Goal: Transaction & Acquisition: Book appointment/travel/reservation

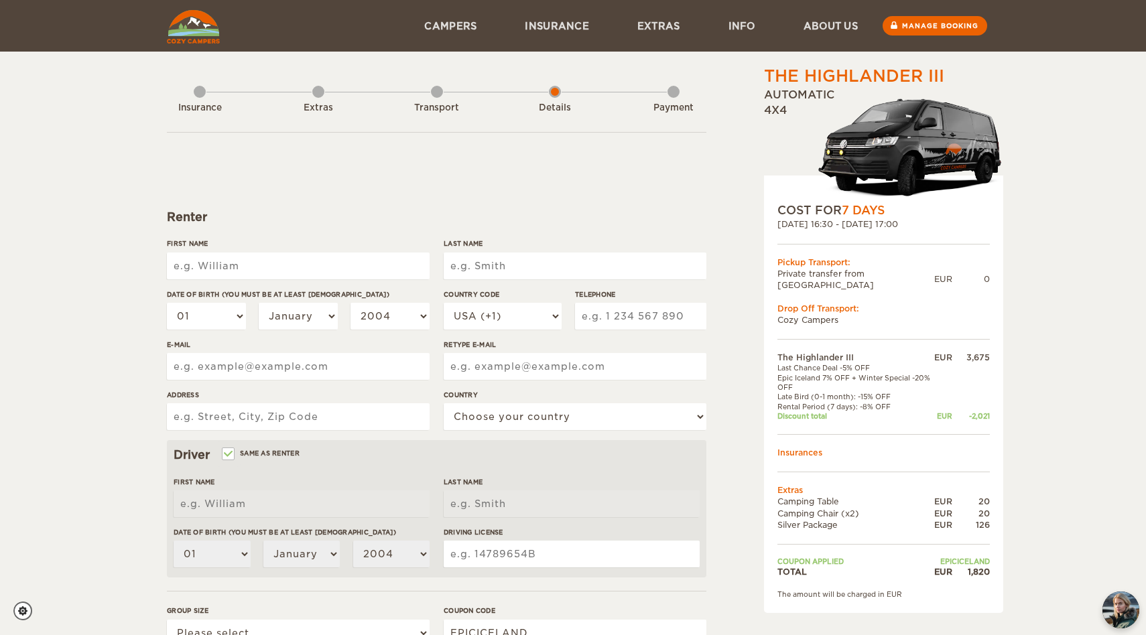
click at [283, 258] on input "First Name" at bounding box center [298, 266] width 263 height 27
click at [454, 190] on form "Renter First Name Last Name Date of birth (You must be at least 20 years old) 0…" at bounding box center [436, 485] width 539 height 706
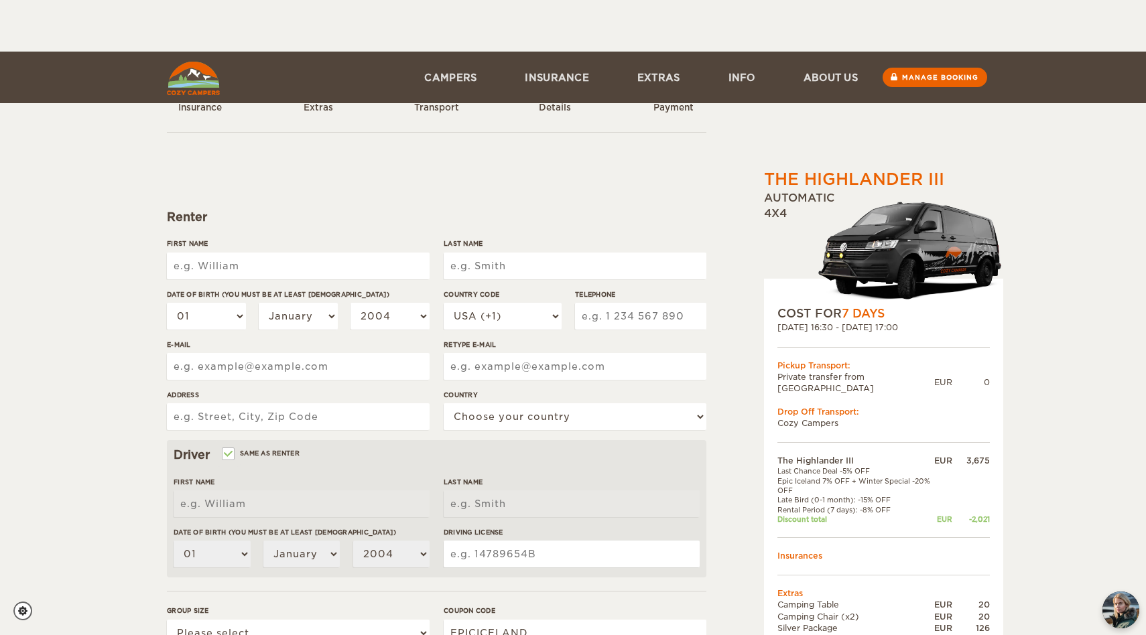
scroll to position [237, 0]
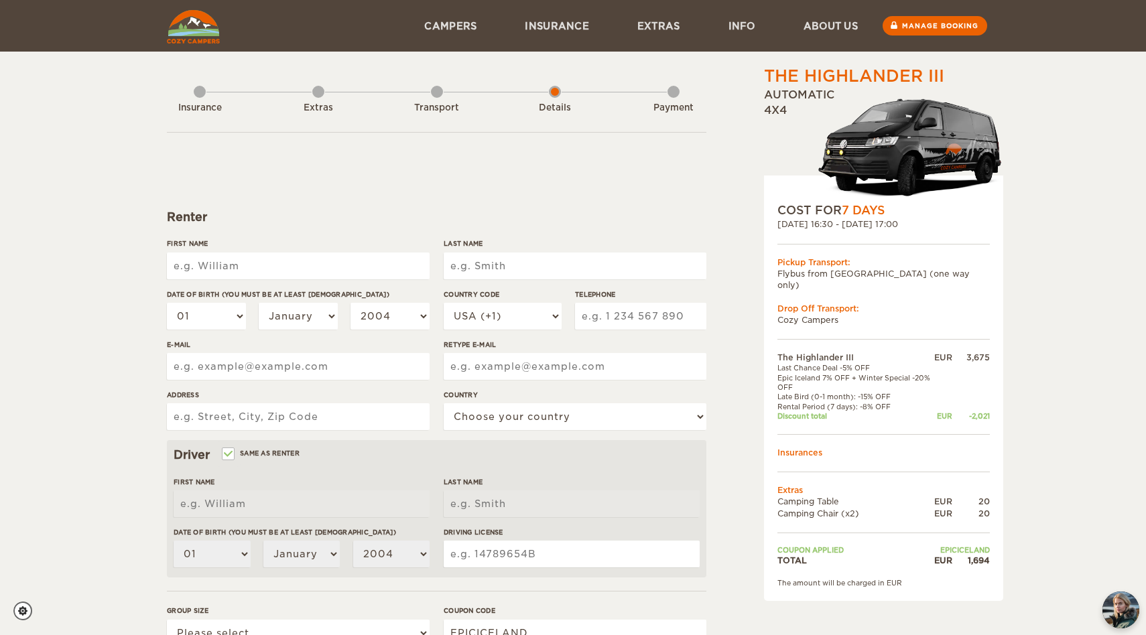
click at [322, 269] on input "First Name" at bounding box center [298, 266] width 263 height 27
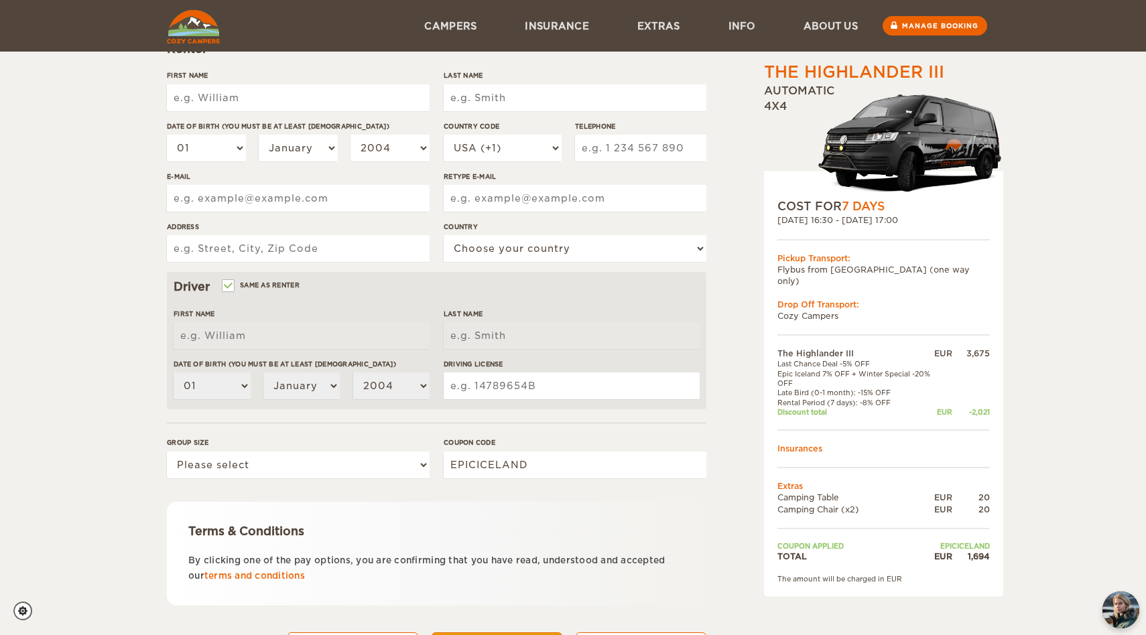
scroll to position [163, 0]
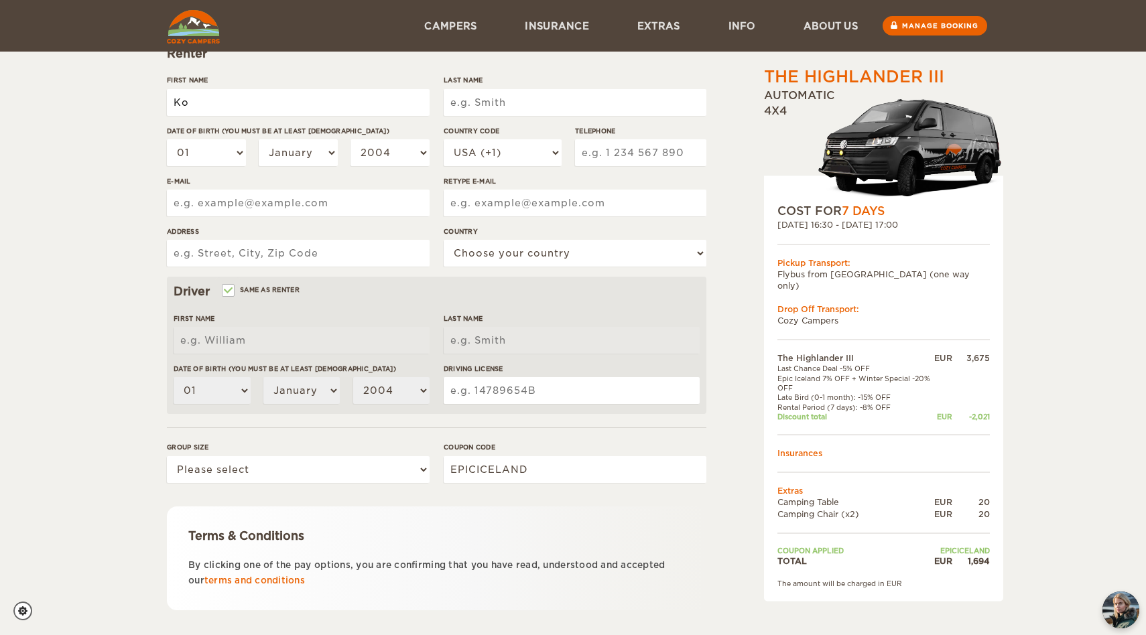
type input "[PERSON_NAME]"
select select "31"
type input "638121833"
type input "[EMAIL_ADDRESS][DOMAIN_NAME]"
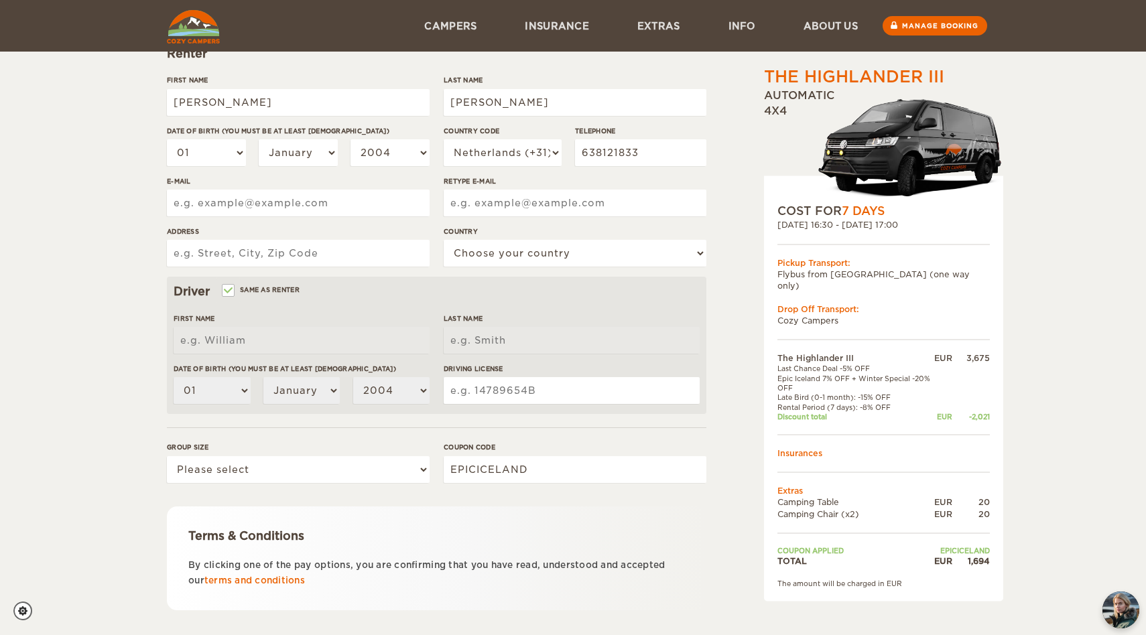
type input "[EMAIL_ADDRESS][DOMAIN_NAME]"
type input "[PERSON_NAME][STREET_ADDRESS]"
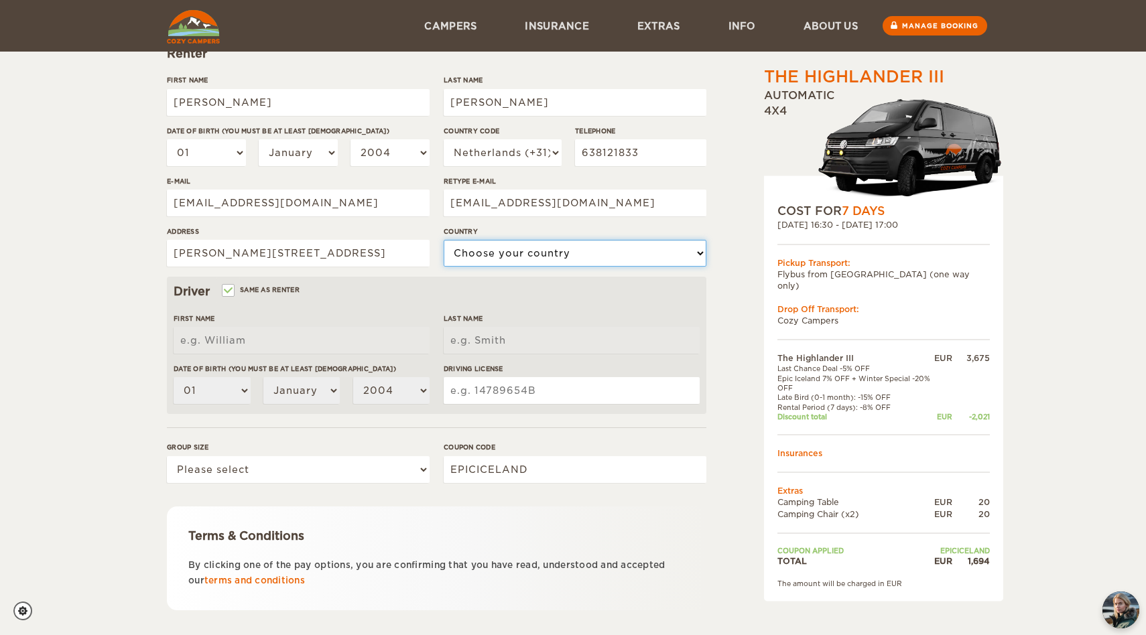
select select "145"
type input "[PERSON_NAME]"
click at [76, 111] on div "The Highlander III Expand Collapse Total 1,694 EUR Automatic 4x4 COST FOR 7 Day…" at bounding box center [573, 272] width 1146 height 871
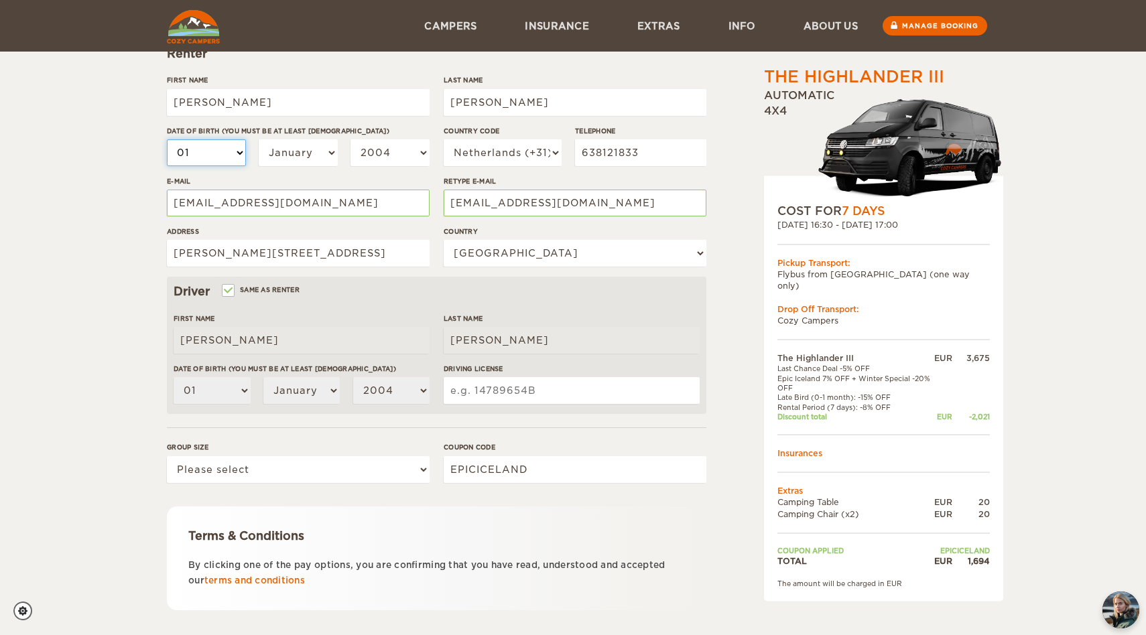
click at [220, 155] on select "01 02 03 04 05 06 07 08 09 10 11 12 13 14 15 16 17 18 19 20 21 22 23 24 25 26 2…" at bounding box center [206, 152] width 79 height 27
select select "24"
click at [167, 139] on select "01 02 03 04 05 06 07 08 09 10 11 12 13 14 15 16 17 18 19 20 21 22 23 24 25 26 2…" at bounding box center [206, 152] width 79 height 27
select select "24"
click at [293, 150] on select "January February March April May June July August September October November De…" at bounding box center [298, 152] width 79 height 27
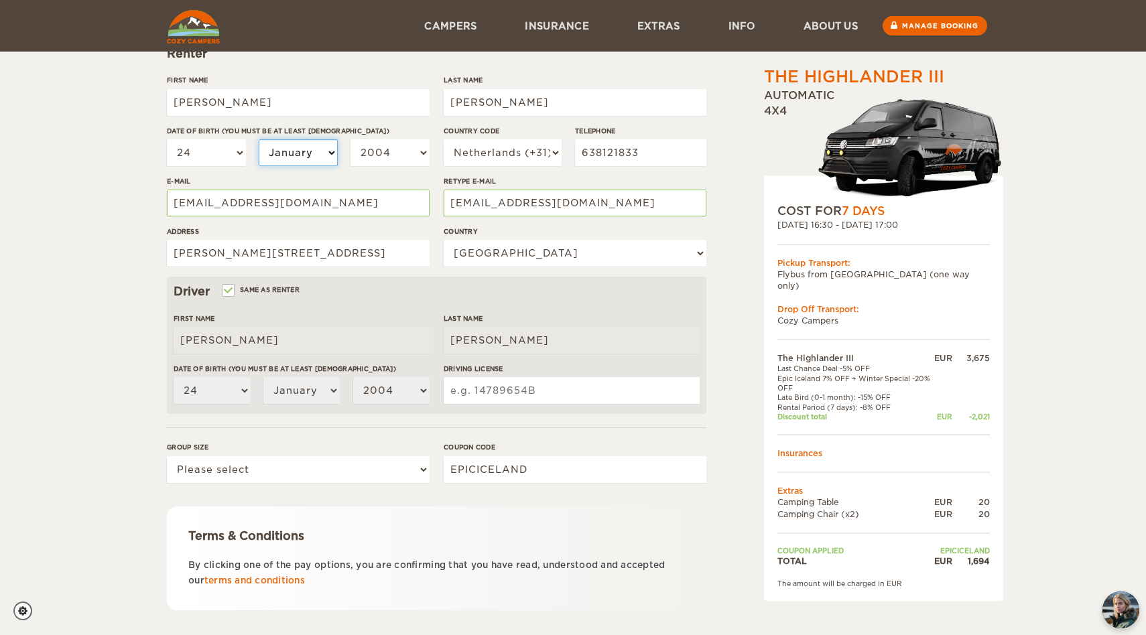
select select "09"
click at [259, 139] on select "January February March April May June July August September October November De…" at bounding box center [298, 152] width 79 height 27
select select "09"
click at [376, 152] on select "2004 2003 2002 2001 2000 1999 1998 1997 1996 1995 1994 1993 1992 1991 1990 1989…" at bounding box center [389, 152] width 79 height 27
select select "1985"
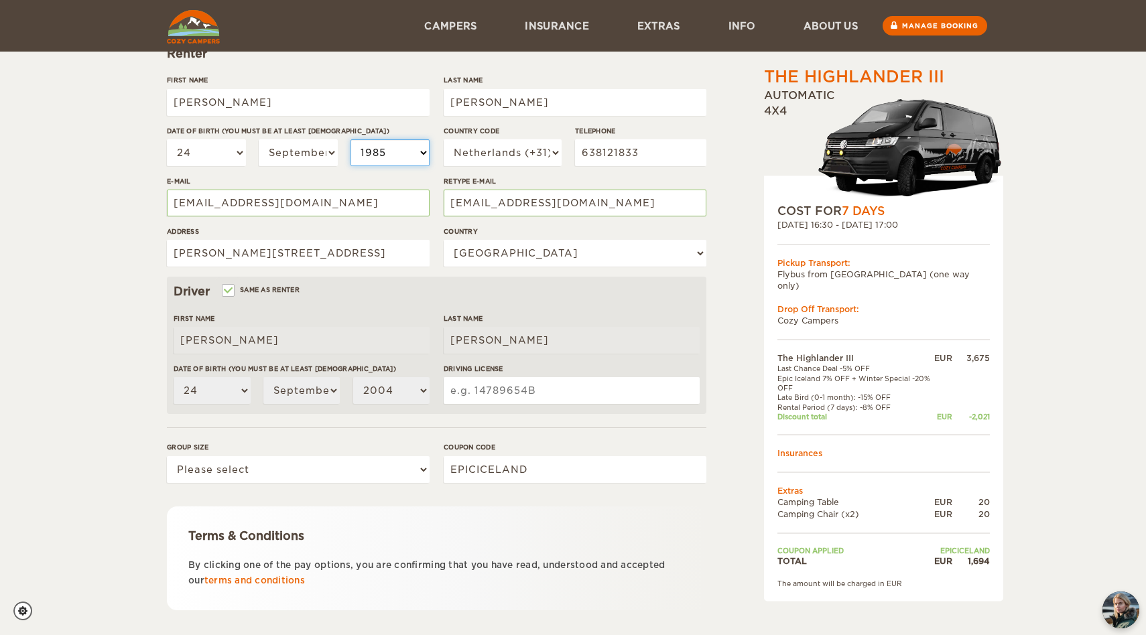
click at [350, 139] on select "2004 2003 2002 2001 2000 1999 1998 1997 1996 1995 1994 1993 1992 1991 1990 1989…" at bounding box center [389, 152] width 79 height 27
select select "1985"
click at [364, 253] on input "[PERSON_NAME][STREET_ADDRESS]" at bounding box center [298, 253] width 263 height 27
type input "[PERSON_NAME][STREET_ADDRESS]"
click at [527, 391] on input "Driving License" at bounding box center [572, 390] width 256 height 27
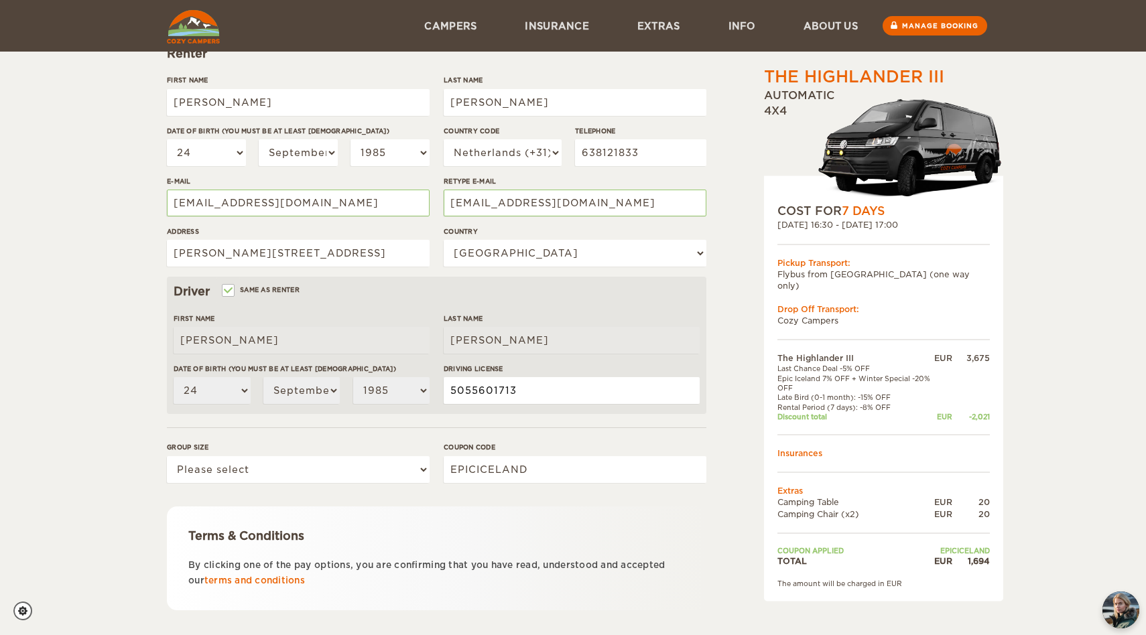
type input "5055601713"
click at [272, 462] on select "Please select 1 2 3" at bounding box center [298, 469] width 263 height 27
select select "2"
click at [167, 456] on select "Please select 1 2 3" at bounding box center [298, 469] width 263 height 27
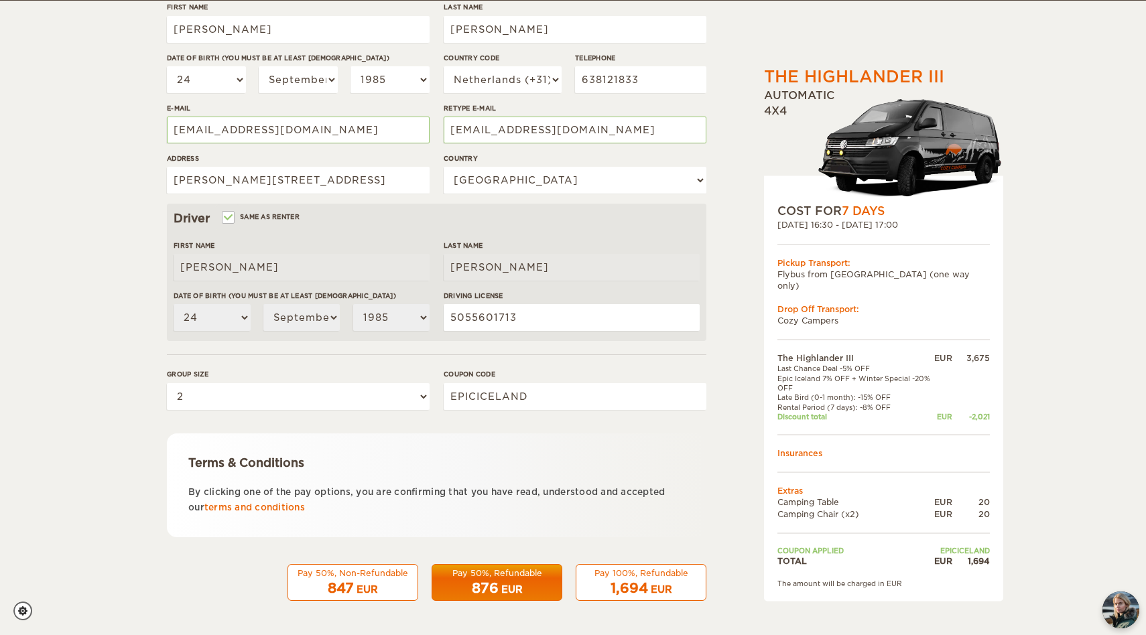
click at [613, 588] on span "1,694" at bounding box center [629, 588] width 38 height 16
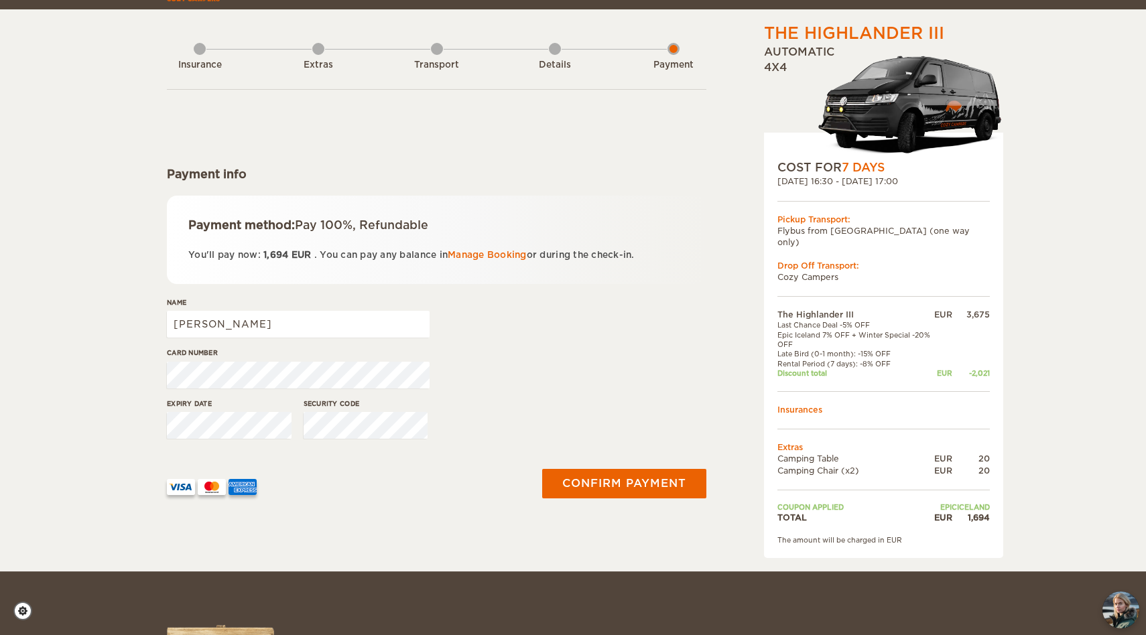
scroll to position [45, 0]
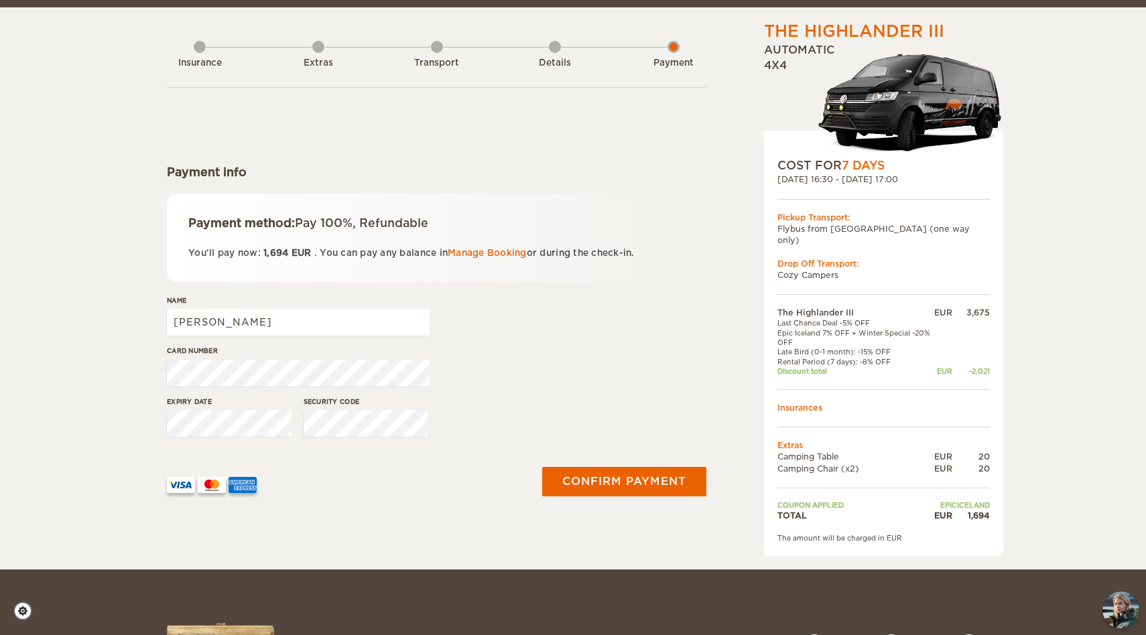
drag, startPoint x: 1040, startPoint y: 25, endPoint x: 773, endPoint y: 545, distance: 585.2
click at [773, 545] on div "The Highlander III Expand Collapse Total 1,694 EUR Automatic 4x4 COST FOR 7 Day…" at bounding box center [573, 262] width 1146 height 614
click at [1079, 252] on div "The Highlander III Expand Collapse Total 1,694 EUR Automatic 4x4 COST FOR 7 Day…" at bounding box center [573, 262] width 1146 height 614
click at [379, 330] on input "[PERSON_NAME]" at bounding box center [298, 322] width 263 height 27
type input "Koichi Sakaguchi"
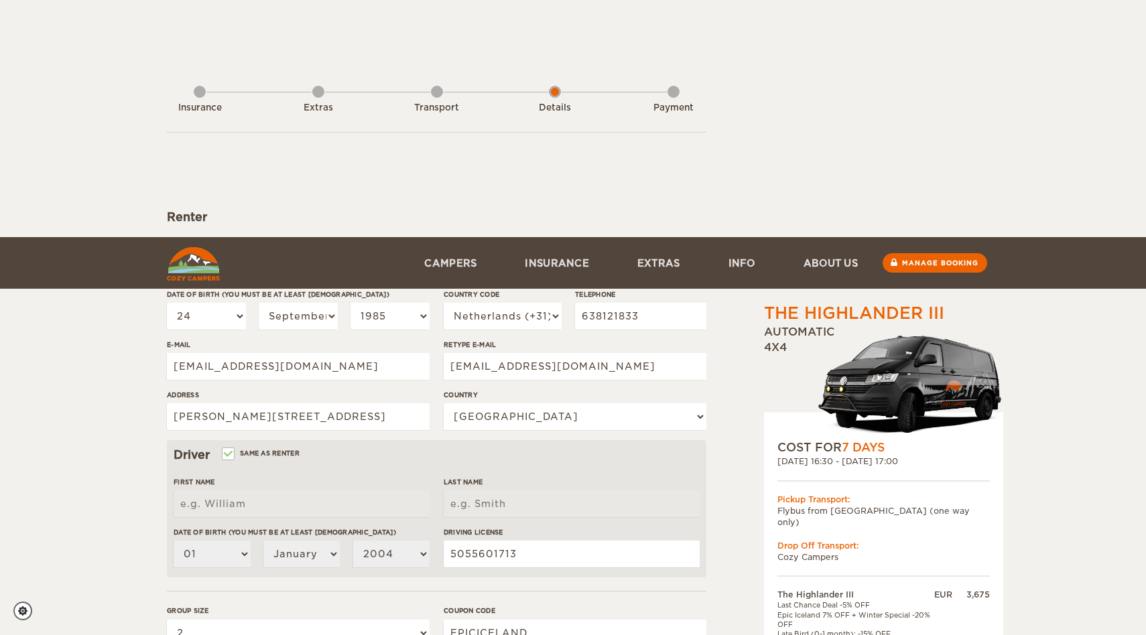
select select "24"
select select "09"
select select "1985"
select select "31"
select select "145"
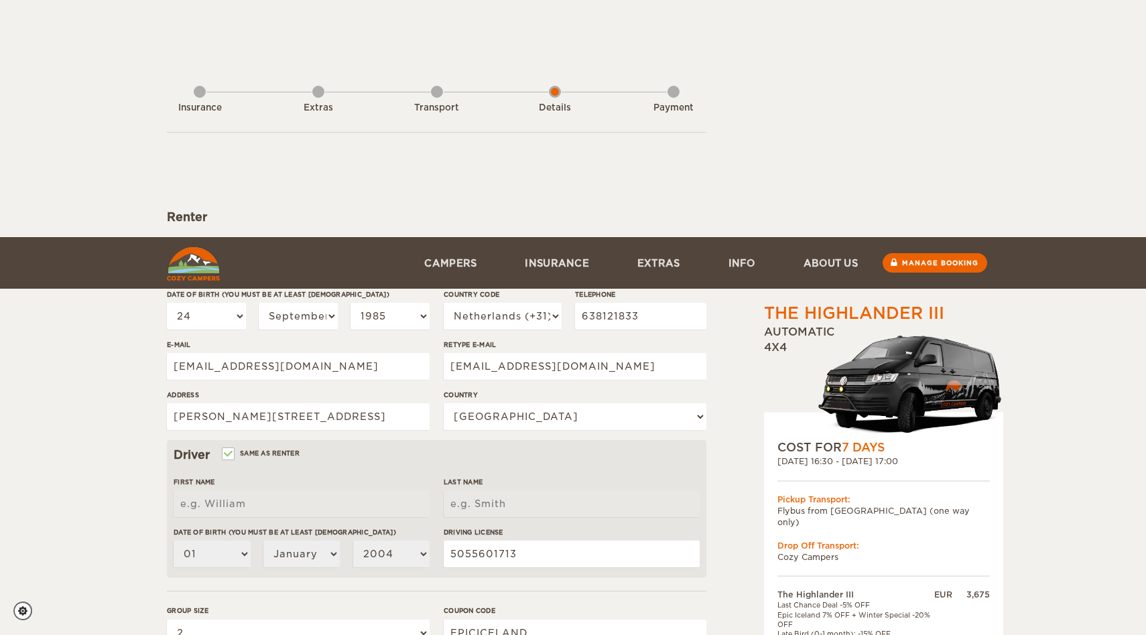
select select "2"
